Goal: Feedback & Contribution: Leave review/rating

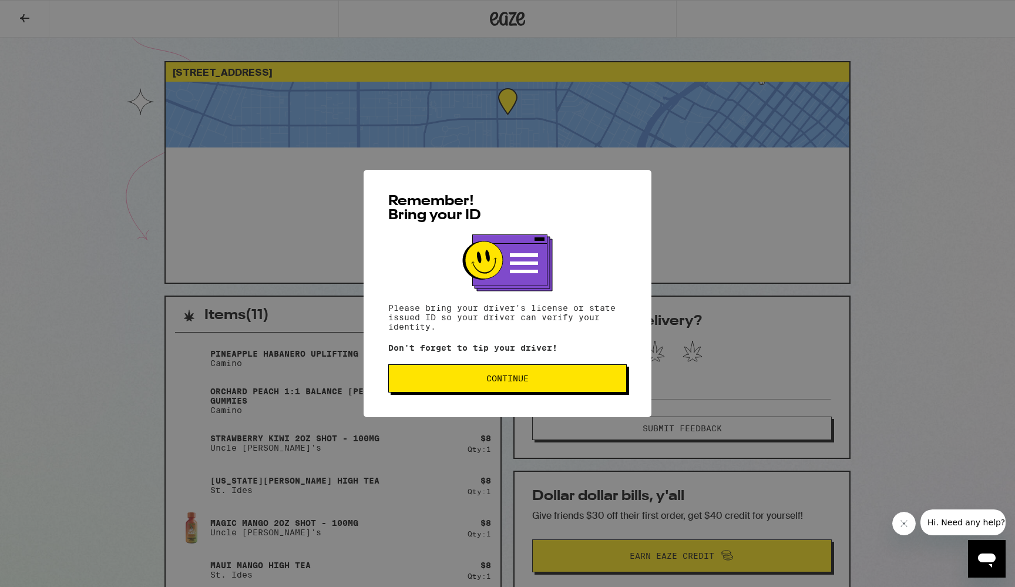
click at [437, 392] on button "Continue" at bounding box center [507, 378] width 238 height 28
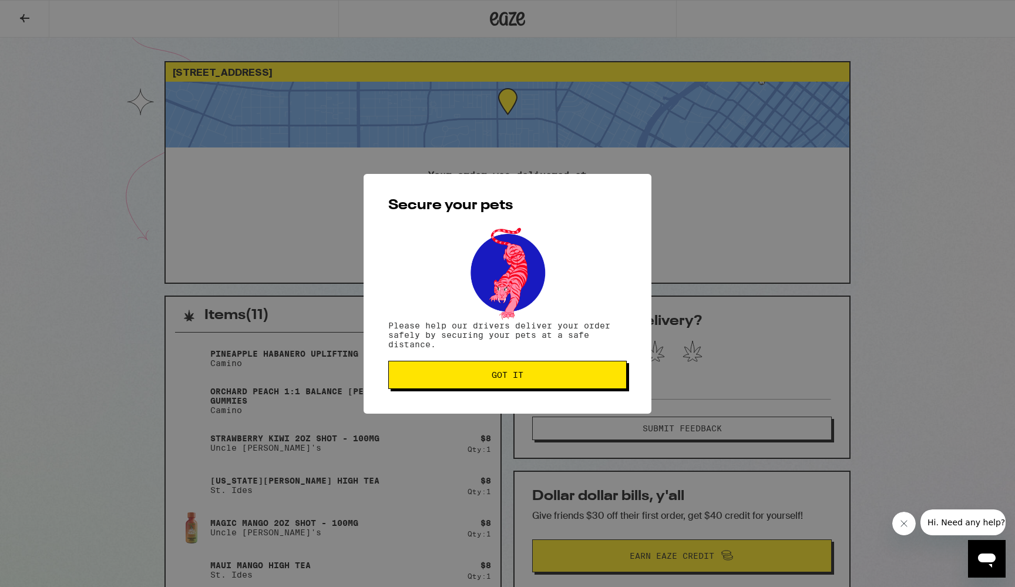
click at [494, 371] on span "Got it" at bounding box center [507, 375] width 32 height 8
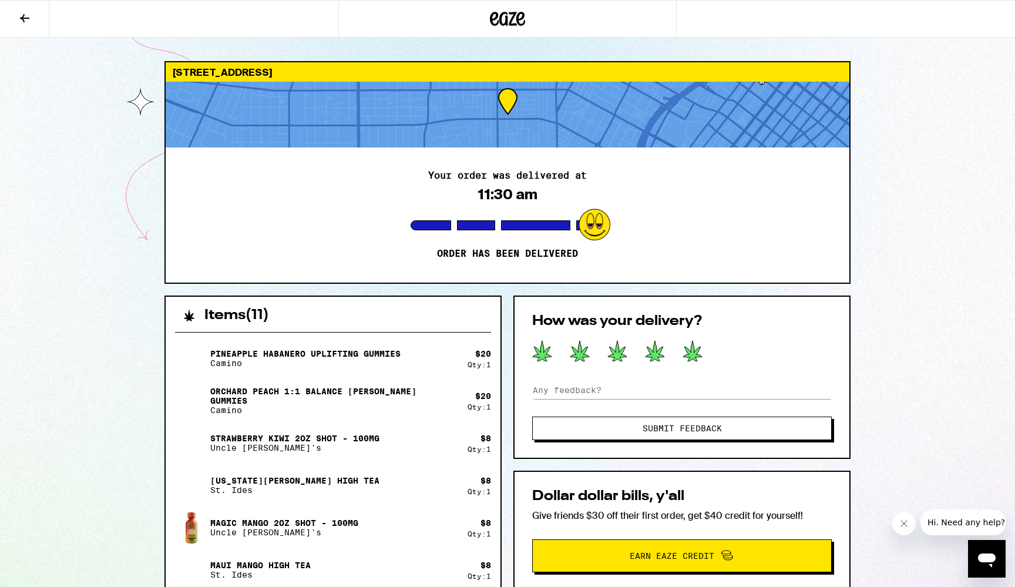
click at [691, 353] on icon at bounding box center [692, 351] width 19 height 21
click at [700, 431] on span "Submit Feedback" at bounding box center [681, 428] width 79 height 8
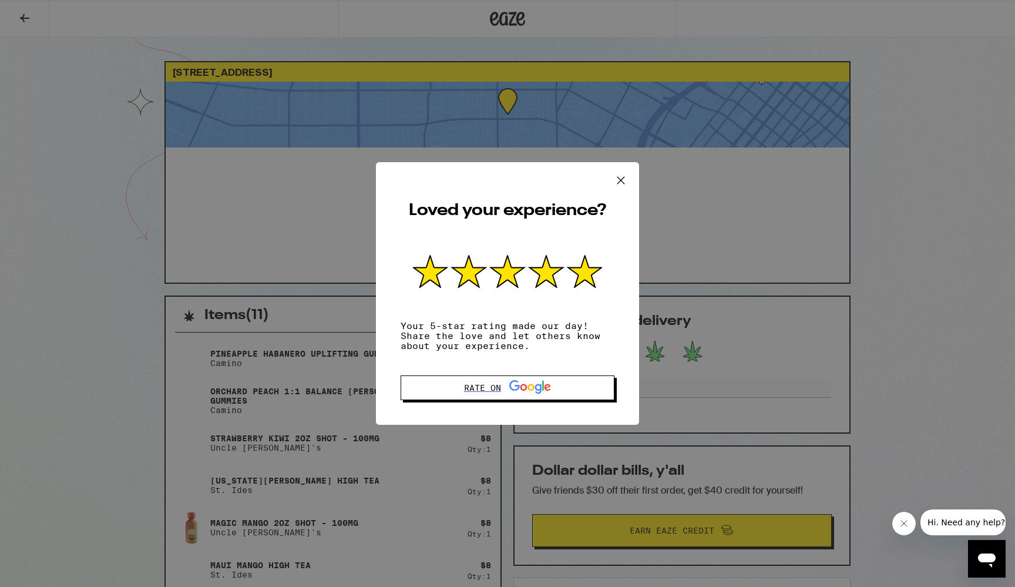
click at [621, 177] on icon at bounding box center [620, 180] width 7 height 7
